Goal: Transaction & Acquisition: Purchase product/service

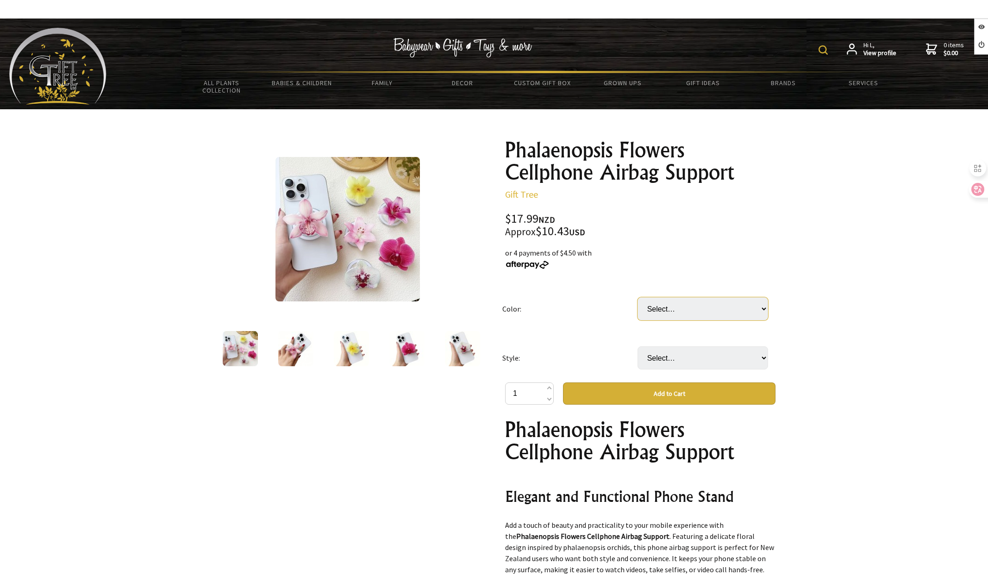
click at [704, 303] on select "Select… 14 K2 K3 K4 K5 K6" at bounding box center [702, 308] width 131 height 23
select select "K2"
click at [637, 297] on select "Select… 14 K2 K3 K4 K5 K6" at bounding box center [702, 308] width 131 height 23
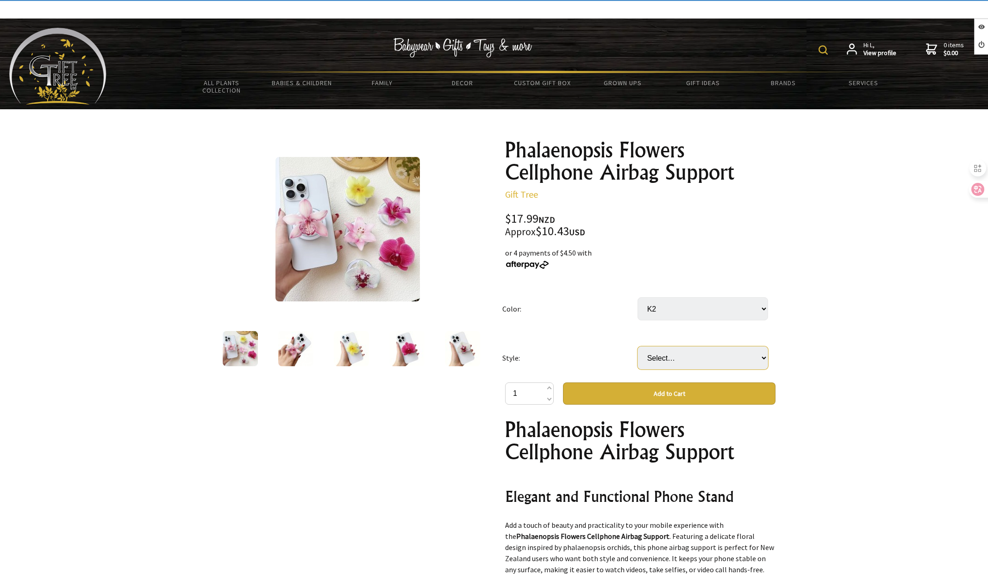
click at [716, 360] on select "Select… Magnetic Bracket" at bounding box center [702, 357] width 131 height 23
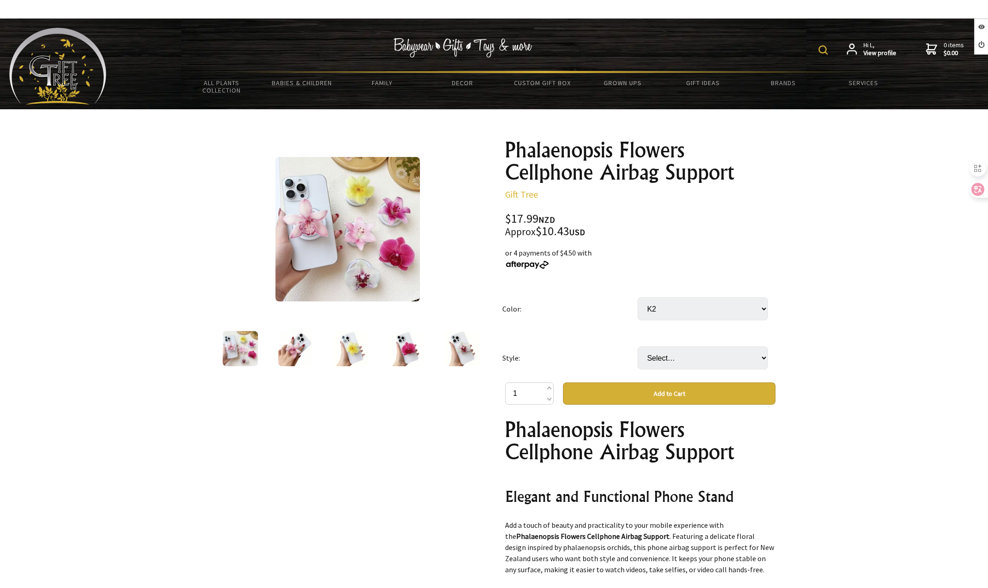
click at [715, 387] on button "Add to Cart" at bounding box center [669, 393] width 212 height 22
click at [685, 359] on select "Select… Magnetic Bracket" at bounding box center [702, 357] width 131 height 23
select select "Magnetic Bracket"
click at [637, 346] on select "Select… Magnetic Bracket" at bounding box center [702, 357] width 131 height 23
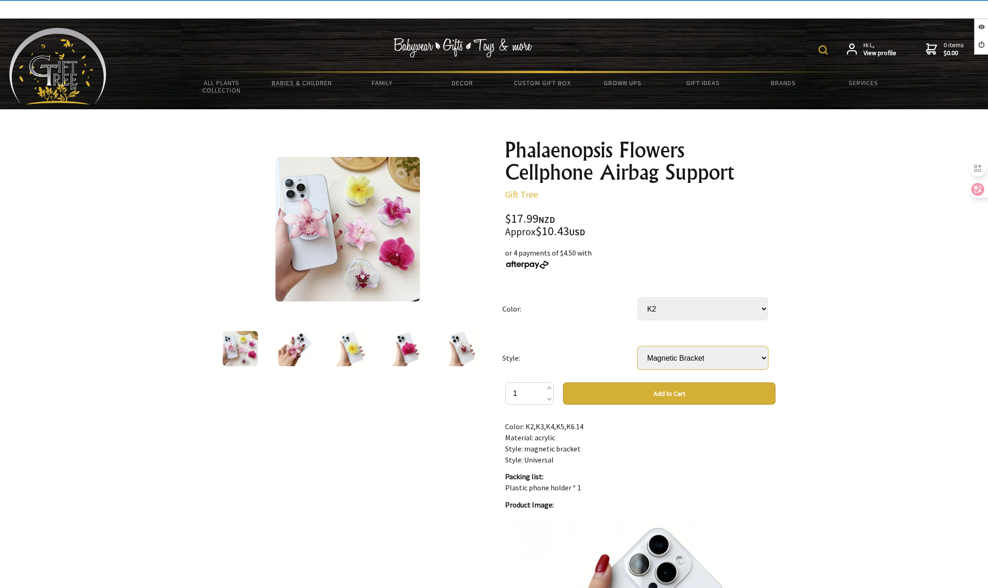
scroll to position [648, 0]
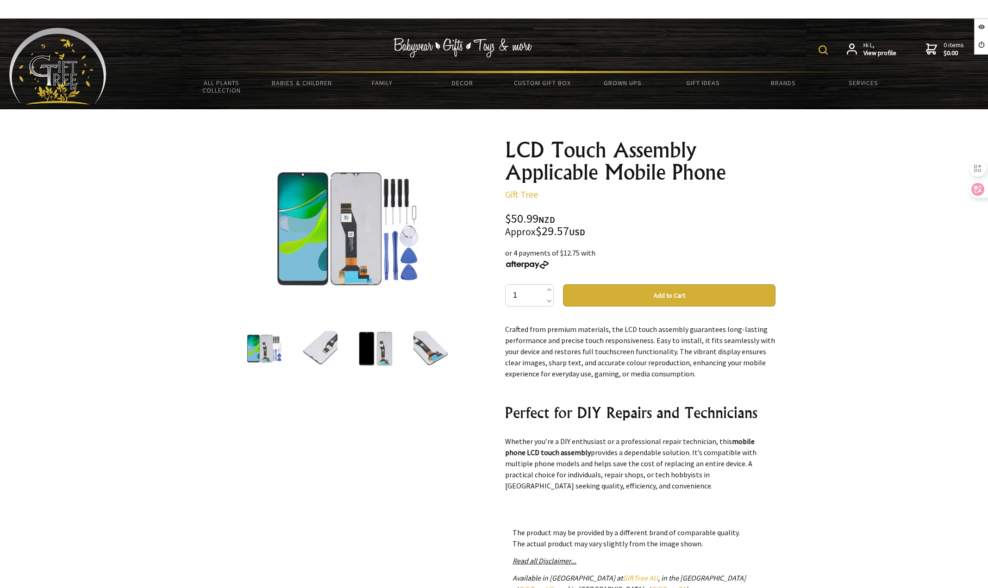
scroll to position [463, 0]
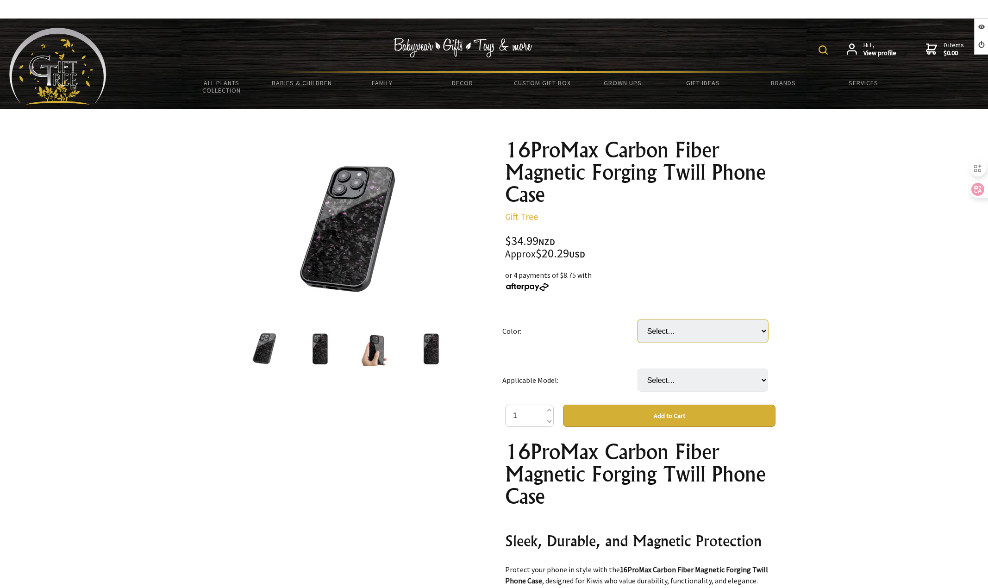
drag, startPoint x: 0, startPoint y: 0, endPoint x: 683, endPoint y: 338, distance: 762.3
click at [681, 335] on select "Select… Blue Gold Purple Red Silver" at bounding box center [702, 330] width 131 height 23
select select "Blue"
click at [637, 319] on select "Select… Blue Gold Purple Red Silver" at bounding box center [702, 330] width 131 height 23
drag, startPoint x: 686, startPoint y: 376, endPoint x: 685, endPoint y: 391, distance: 15.3
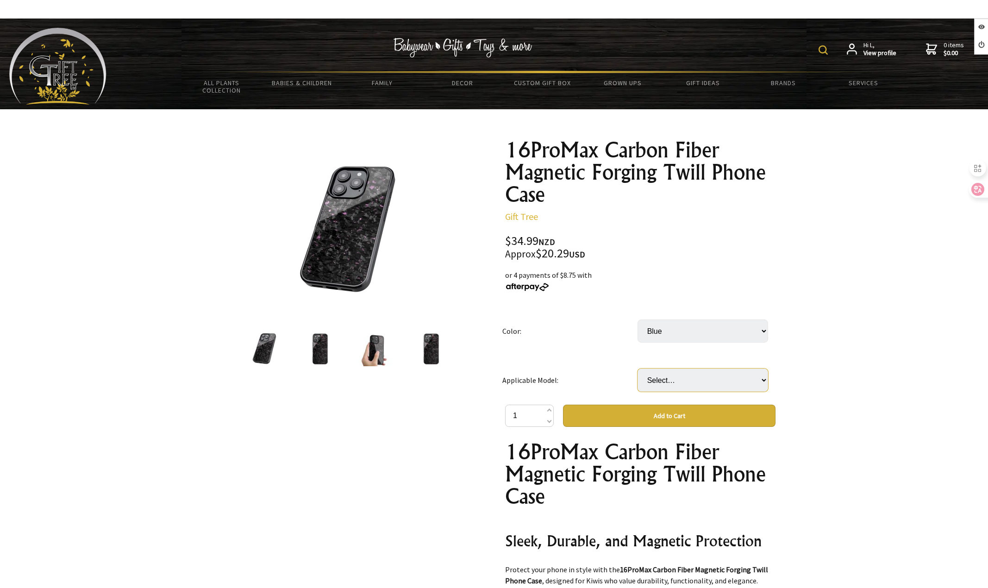
click at [686, 376] on select "Select… IPhone16 IPhone16Plus IPhone16Pro IPhone16ProMax" at bounding box center [702, 379] width 131 height 23
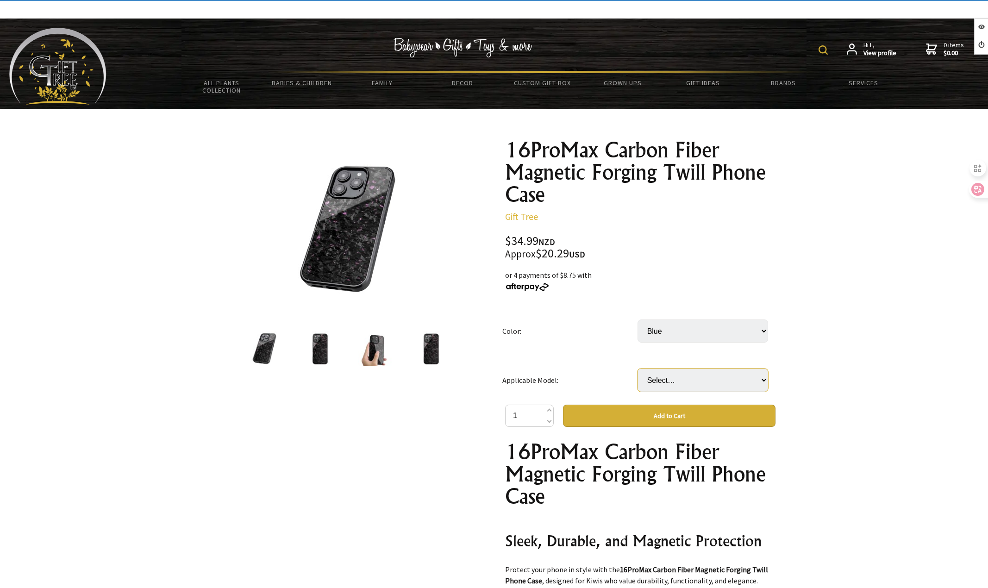
select select "IPhone16Pro"
click at [637, 368] on select "Select… IPhone16 IPhone16Plus IPhone16Pro IPhone16ProMax" at bounding box center [702, 379] width 131 height 23
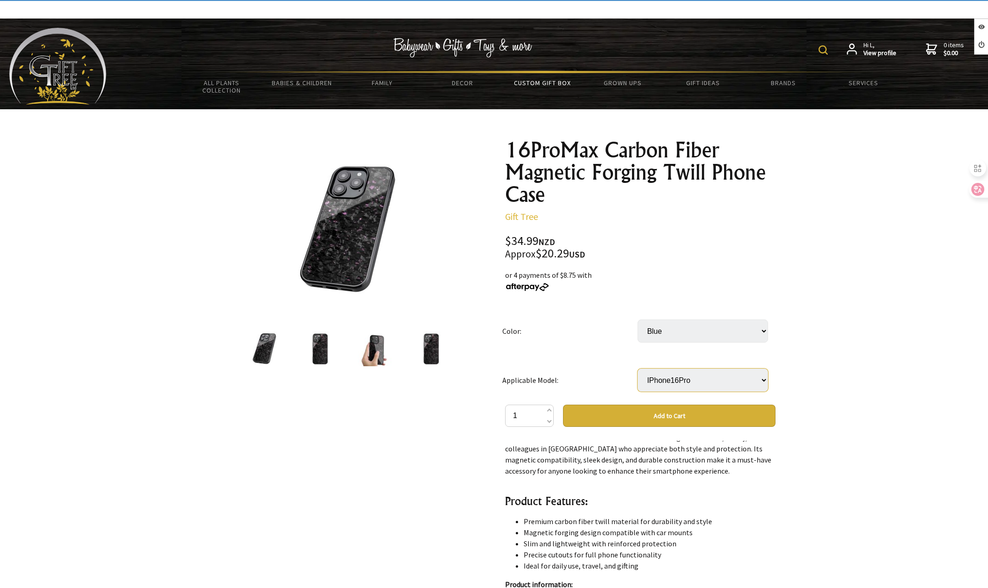
scroll to position [370, 0]
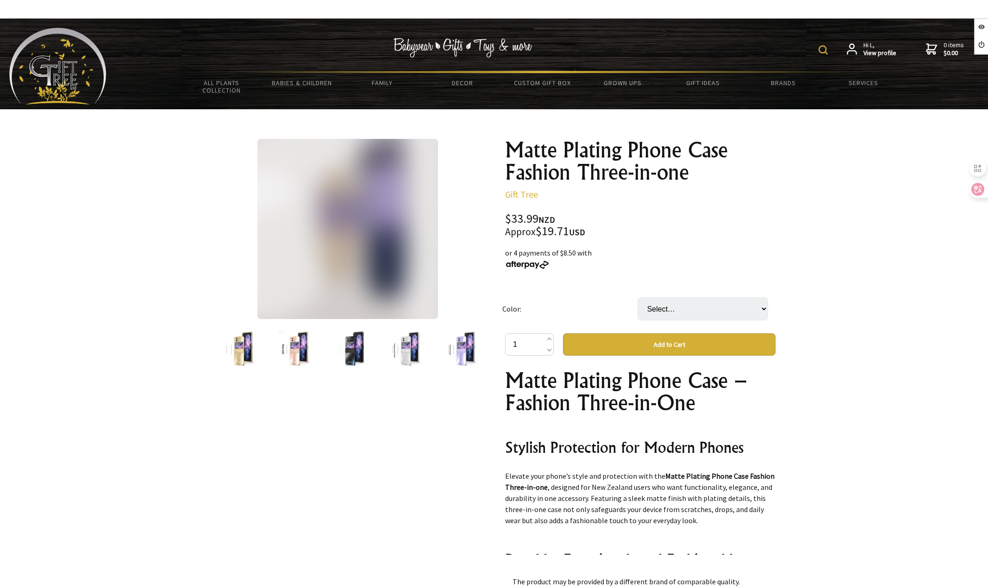
select select "Purple"
click at [637, 297] on select "Select… Black Gold Purple Rose Gold Silver" at bounding box center [702, 308] width 131 height 23
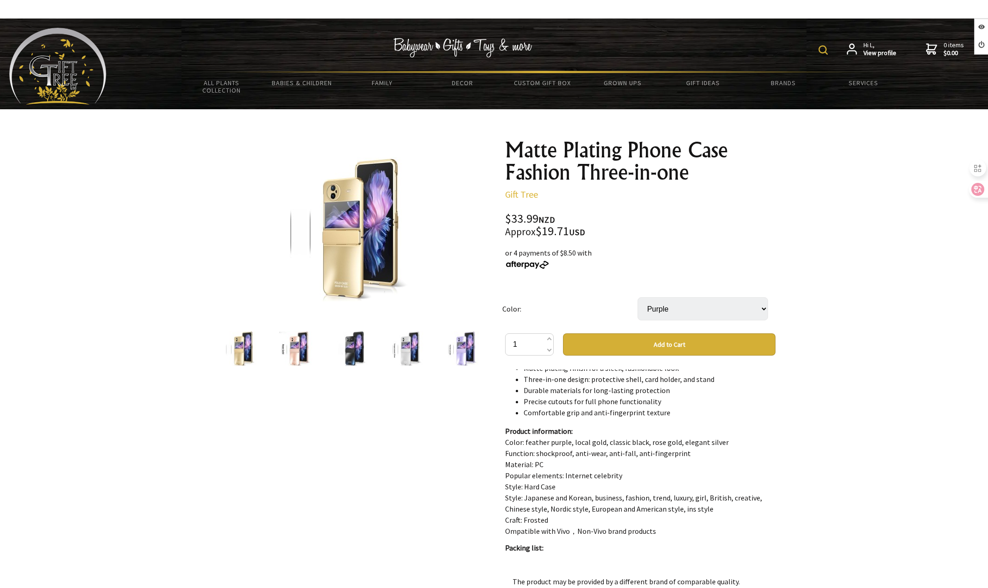
scroll to position [417, 0]
